Goal: Find contact information: Find contact information

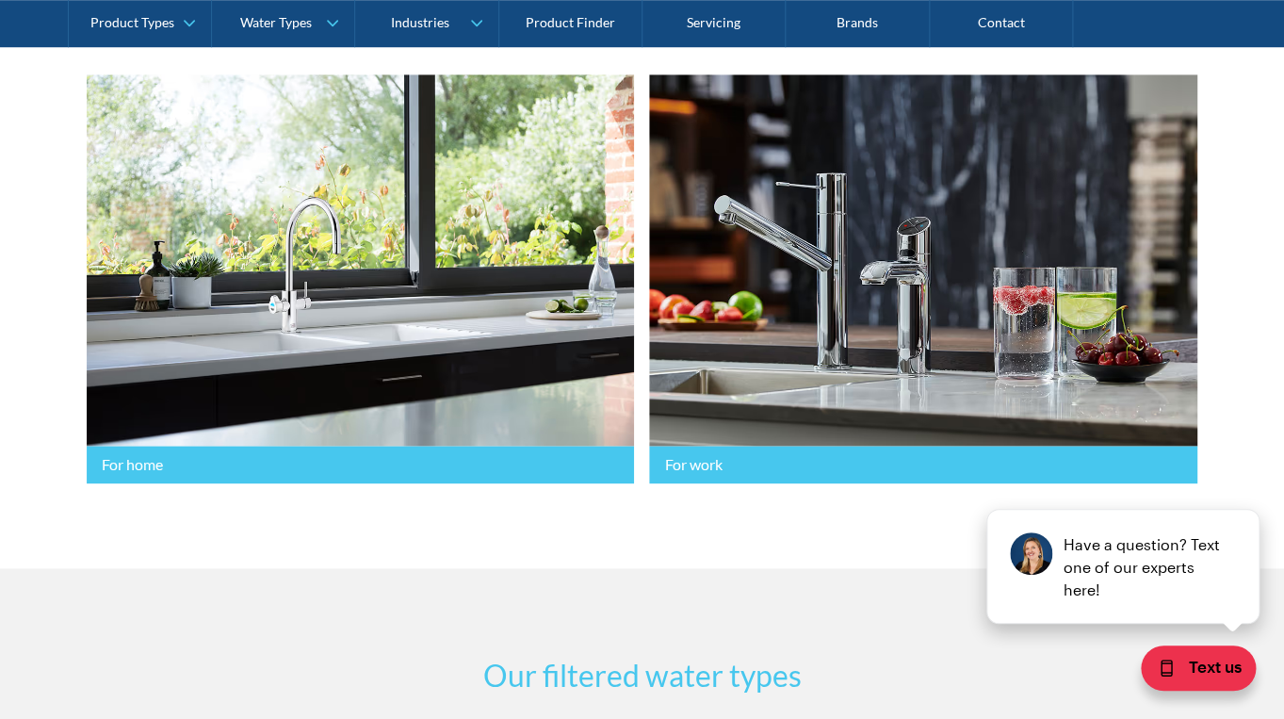
scroll to position [493, 0]
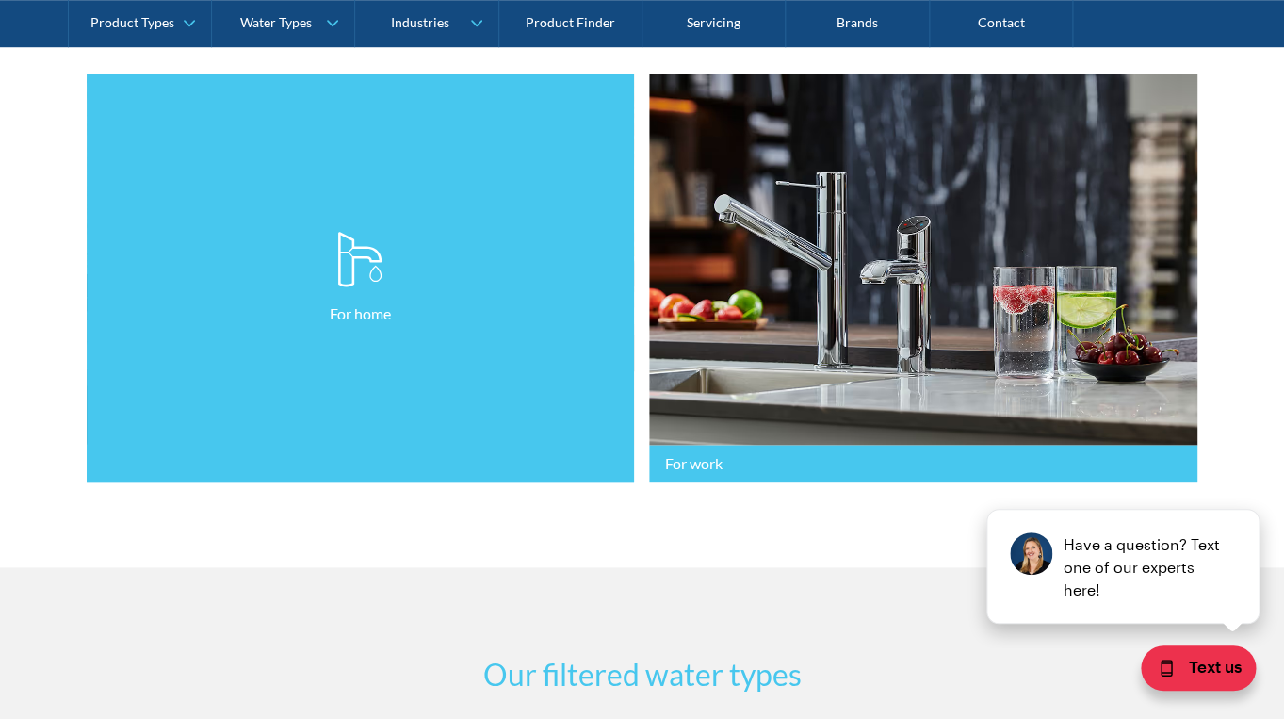
click at [352, 298] on link "For home" at bounding box center [361, 278] width 548 height 410
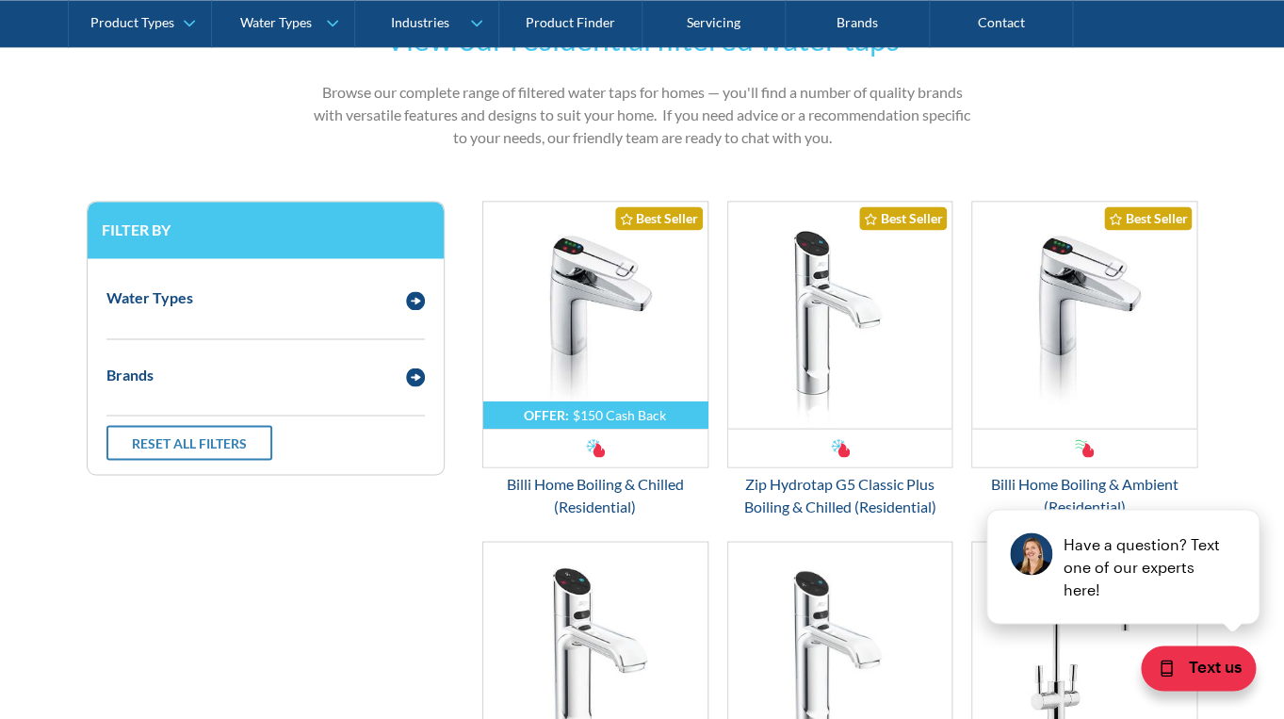
scroll to position [941, 0]
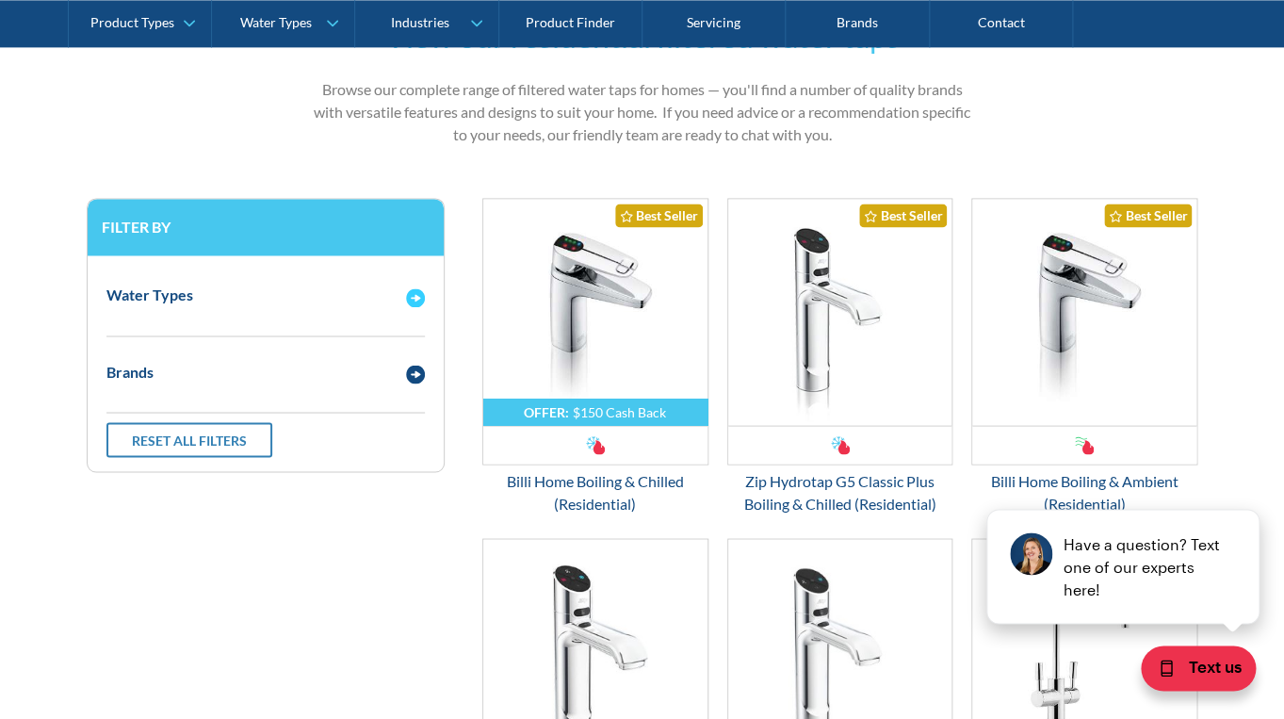
click at [252, 298] on div "Water Types" at bounding box center [247, 296] width 300 height 24
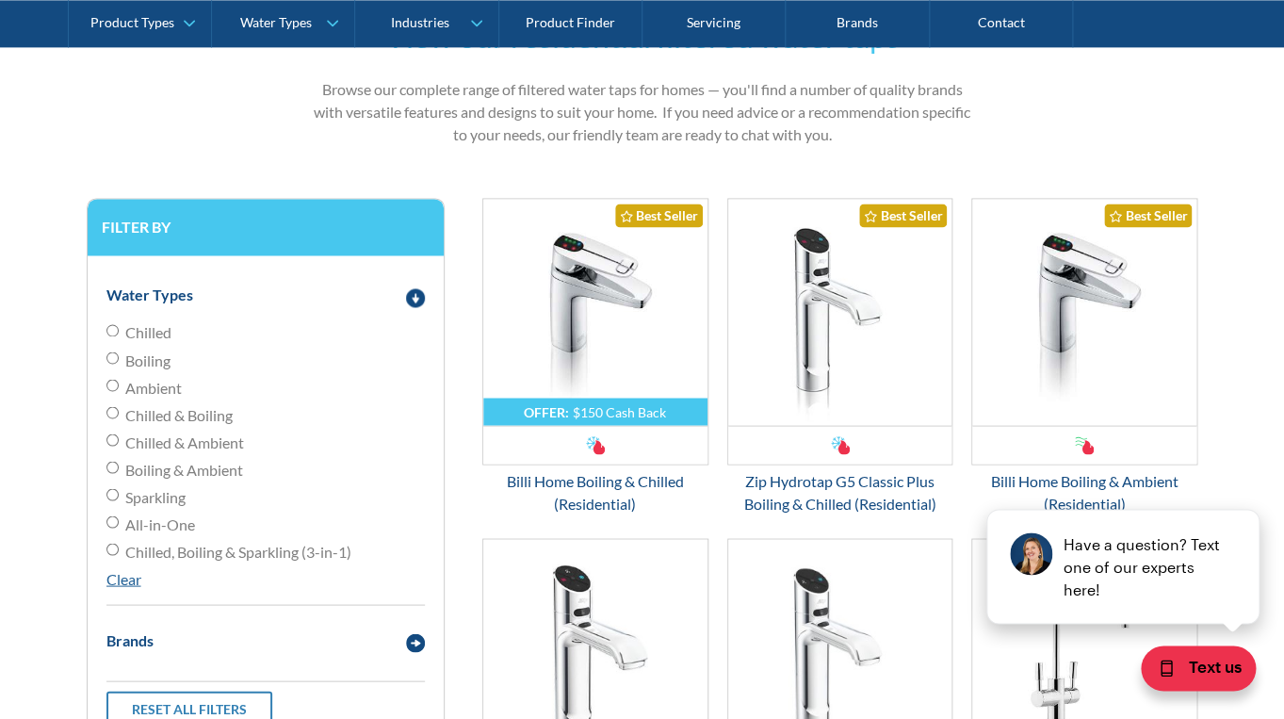
click at [112, 522] on input "All-in-One" at bounding box center [112, 521] width 12 height 12
radio input "true"
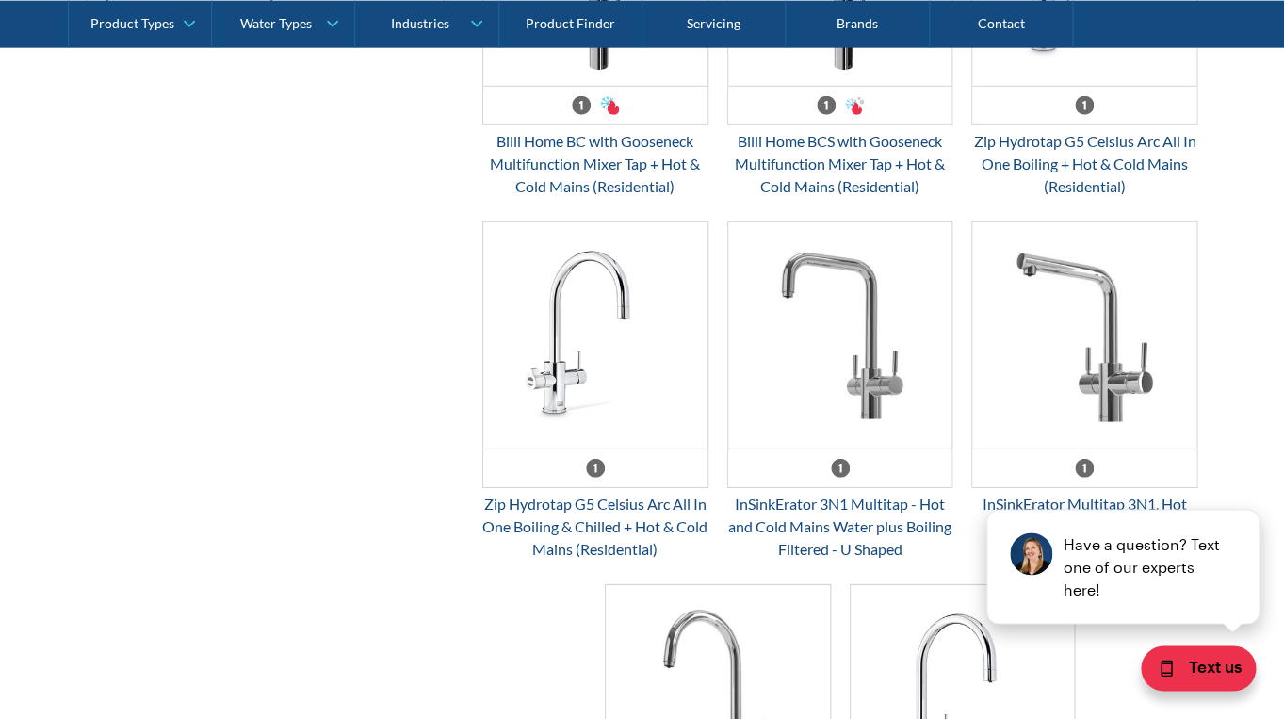
scroll to position [1624, 0]
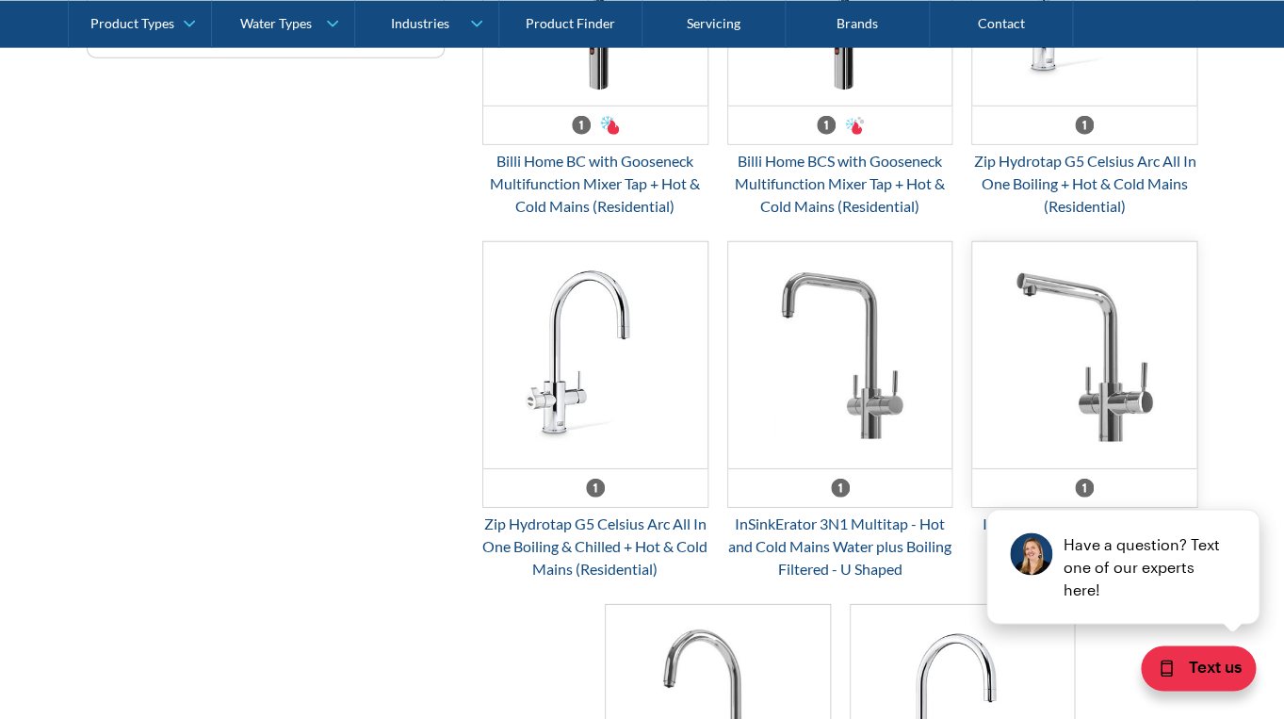
click at [1092, 396] on img "Email Form 3" at bounding box center [1084, 354] width 224 height 226
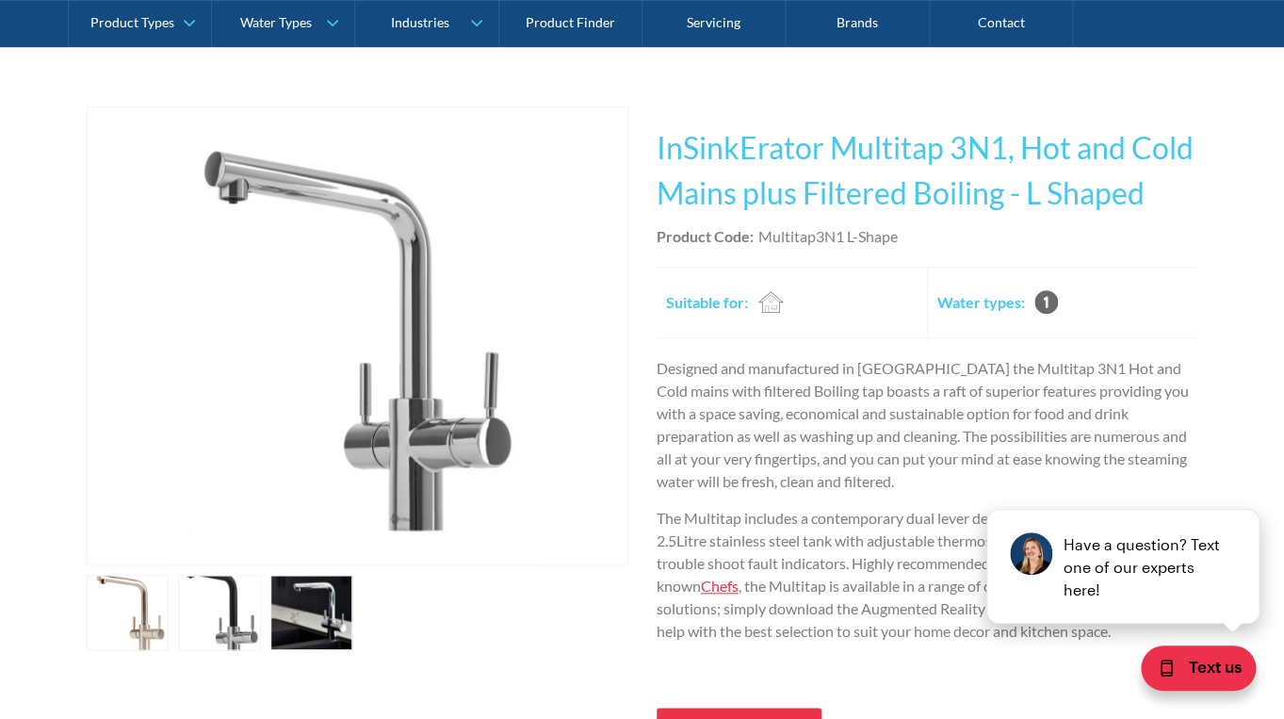
click at [134, 615] on link "open lightbox" at bounding box center [128, 612] width 83 height 75
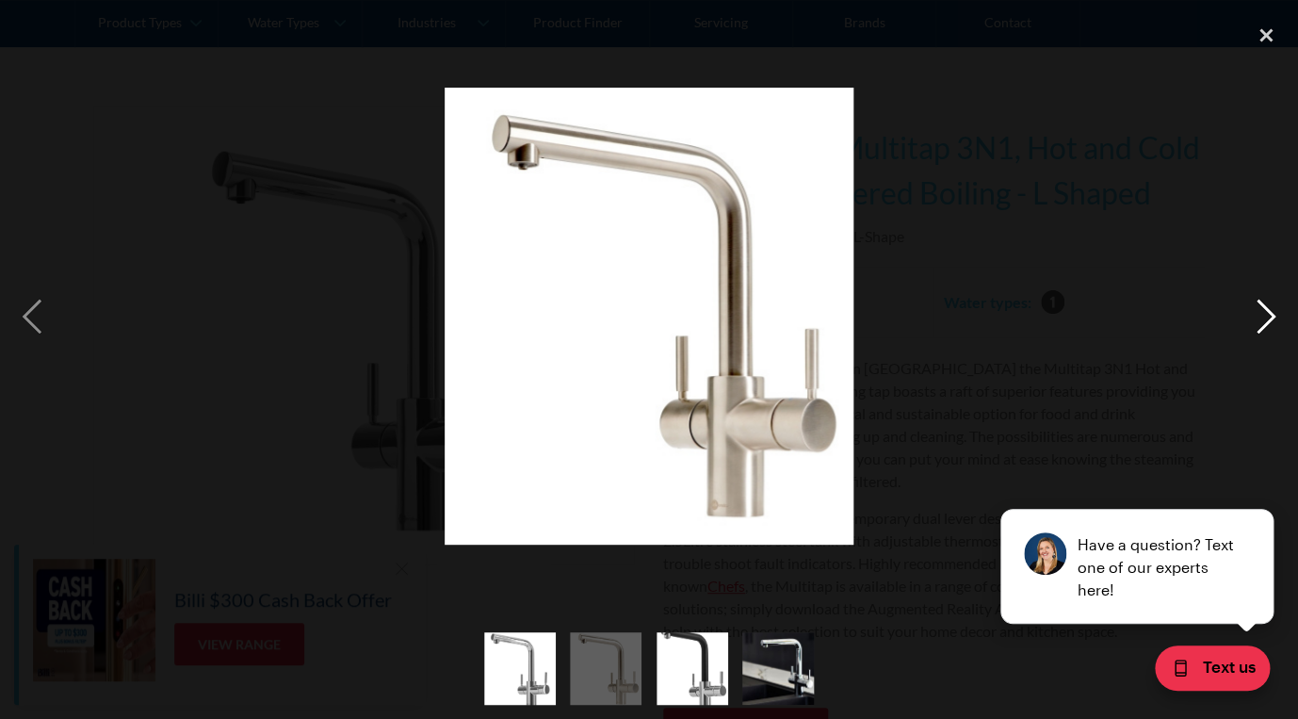
click at [1269, 315] on div "next image" at bounding box center [1266, 316] width 64 height 604
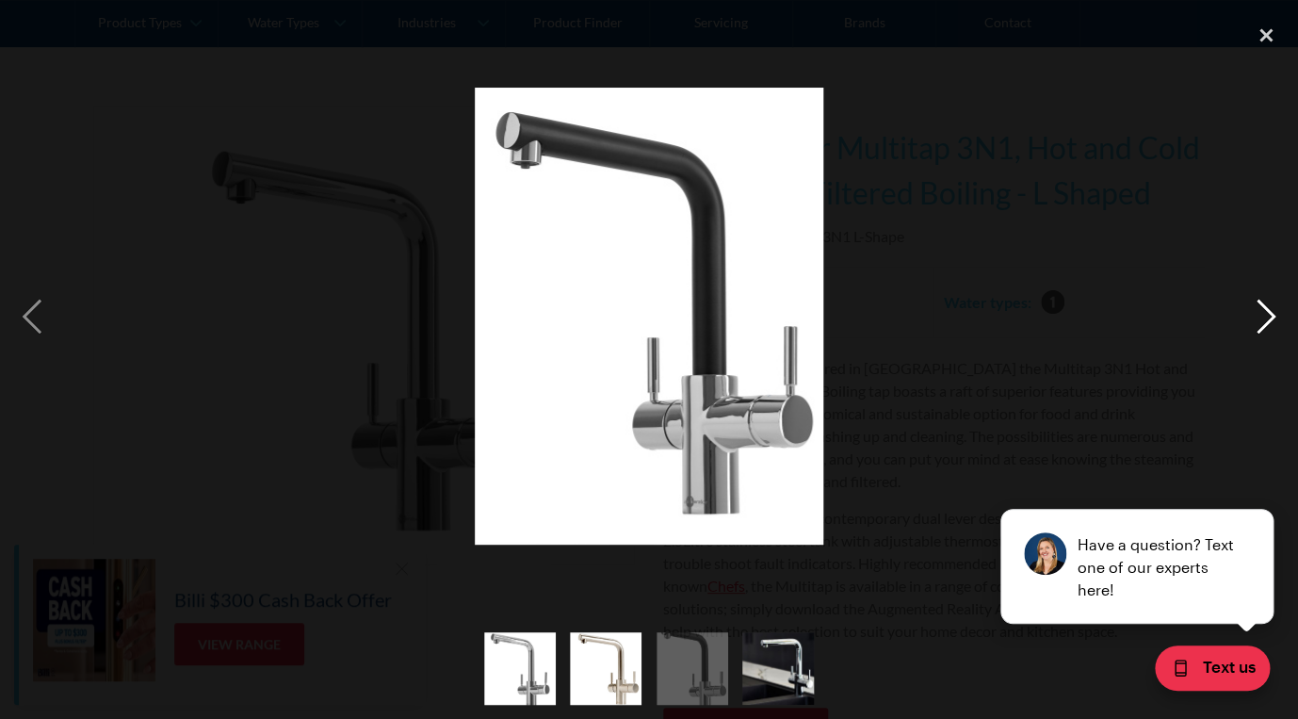
click at [1269, 315] on div "next image" at bounding box center [1266, 316] width 64 height 604
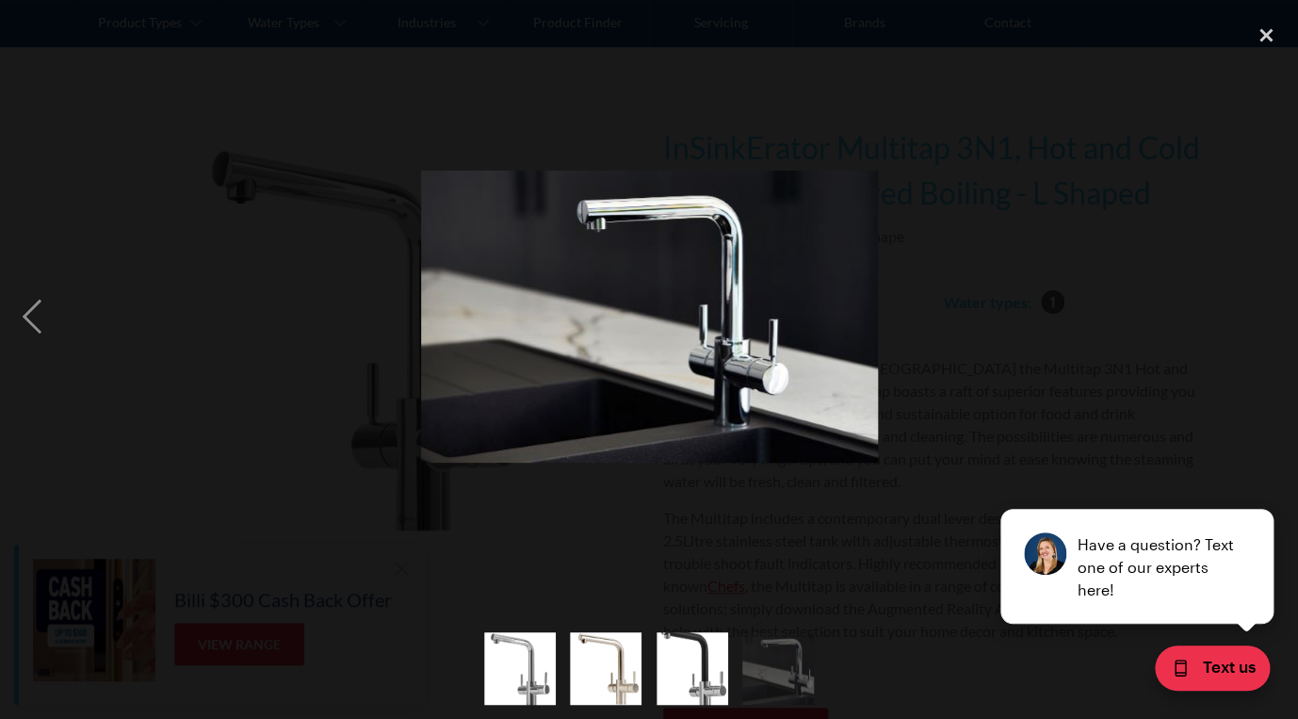
click at [1269, 315] on div "next image" at bounding box center [1266, 316] width 64 height 604
click at [1266, 30] on div "close lightbox" at bounding box center [1266, 34] width 64 height 41
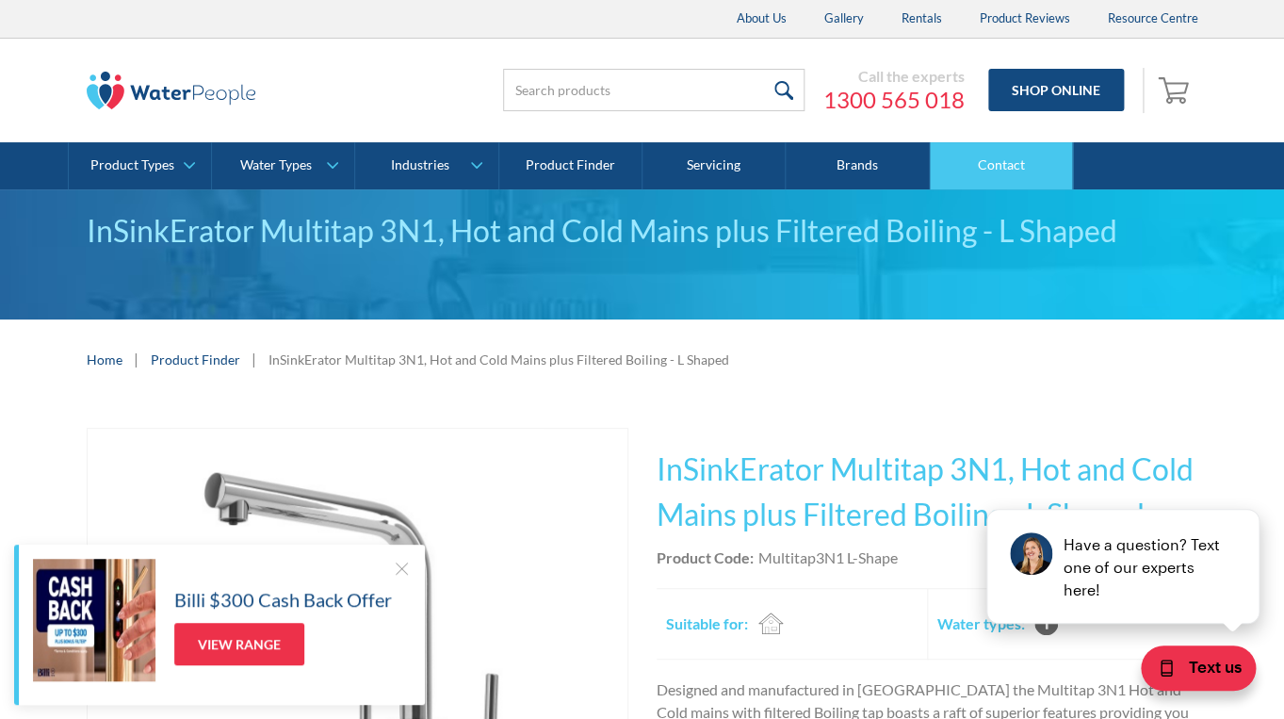
click at [1001, 163] on link "Contact" at bounding box center [1001, 165] width 143 height 47
